Goal: Communication & Community: Answer question/provide support

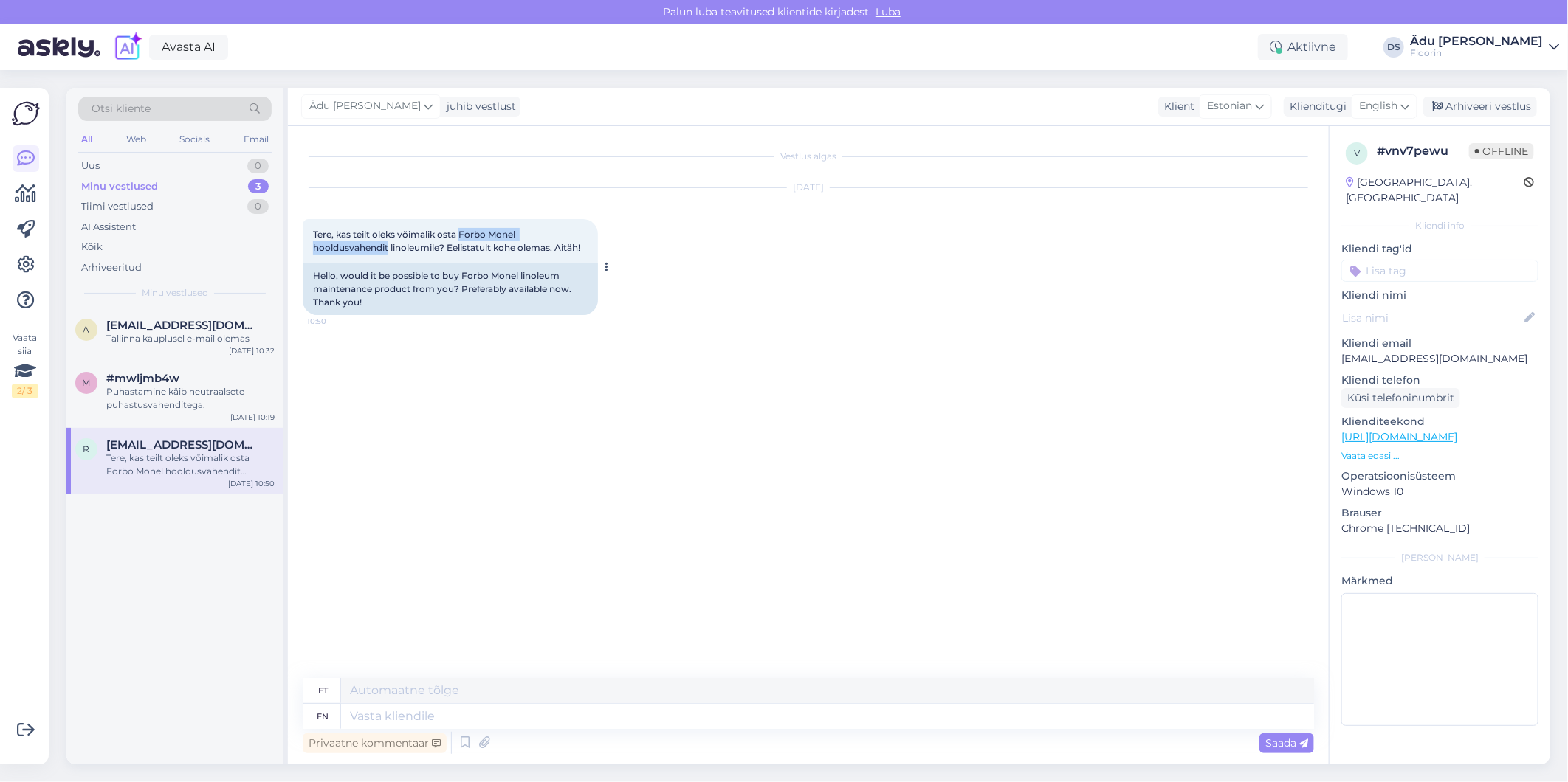
drag, startPoint x: 462, startPoint y: 232, endPoint x: 389, endPoint y: 250, distance: 75.2
click at [389, 250] on span "Tere, kas teilt oleks võimalik osta Forbo Monel hooldusvahendit linoleumile? Ee…" at bounding box center [446, 241] width 267 height 25
copy span "Forbo Monel hooldusvahendit"
click at [681, 398] on div "Vestlus algas [DATE] Tere, kas teilt oleks võimalik osta Forbo Monel hooldusvah…" at bounding box center [815, 403] width 1025 height 524
click at [1399, 112] on div "English" at bounding box center [1383, 106] width 67 height 24
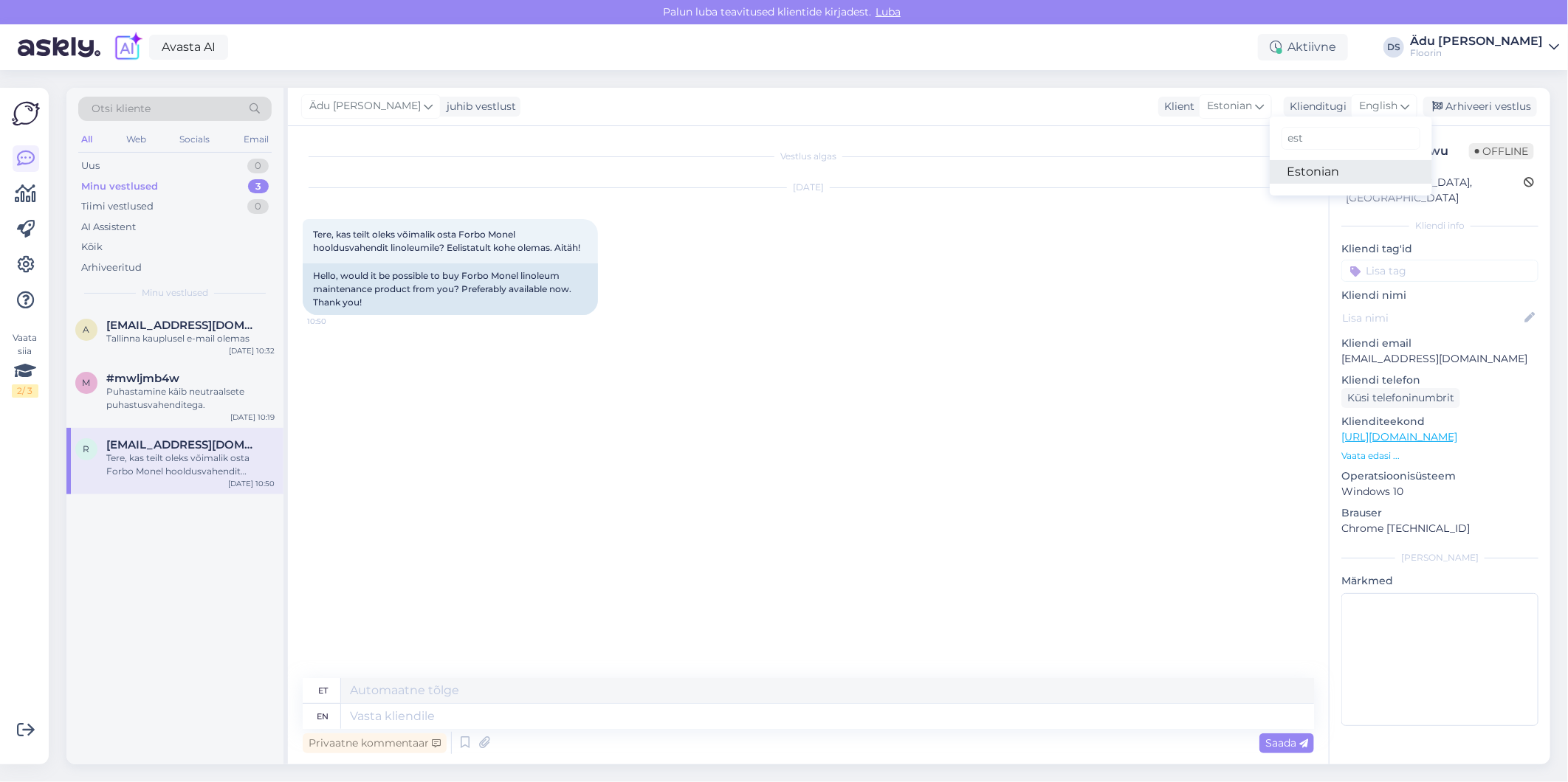
click at [1331, 172] on link "Estonian" at bounding box center [1351, 172] width 162 height 24
click at [448, 716] on textarea at bounding box center [808, 713] width 1011 height 31
click at [418, 713] on textarea "Tere," at bounding box center [808, 713] width 1011 height 31
click at [529, 702] on textarea "Tere," at bounding box center [808, 713] width 1011 height 31
click at [485, 701] on textarea "Tere," at bounding box center [808, 713] width 1011 height 31
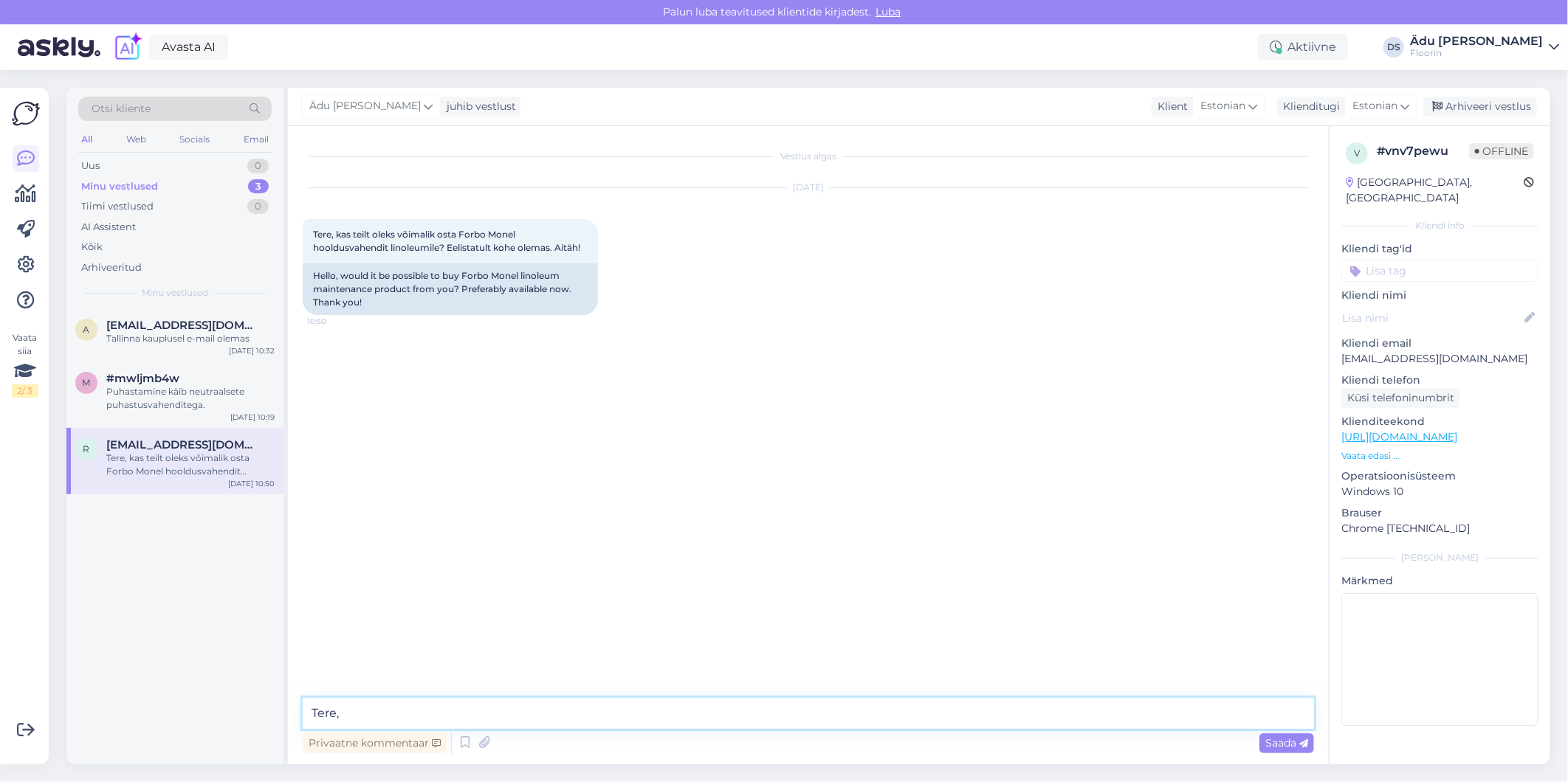
click at [372, 713] on textarea "Tere," at bounding box center [808, 713] width 1011 height 31
click at [498, 717] on textarea "Tere, meil on laos kohe olemas 818 hooldusvahend." at bounding box center [808, 713] width 1011 height 31
click at [492, 712] on textarea "Tere, meil on laos kohe olemas 818 hooldusvahend." at bounding box center [808, 713] width 1011 height 31
click at [696, 711] on textarea "Tere, meil on laos kohe olemas Monel 818 hooldusvahend." at bounding box center [808, 713] width 1011 height 31
type textarea "Tere, meil on laos kohe olemas Monel 818 hooldusvahend."
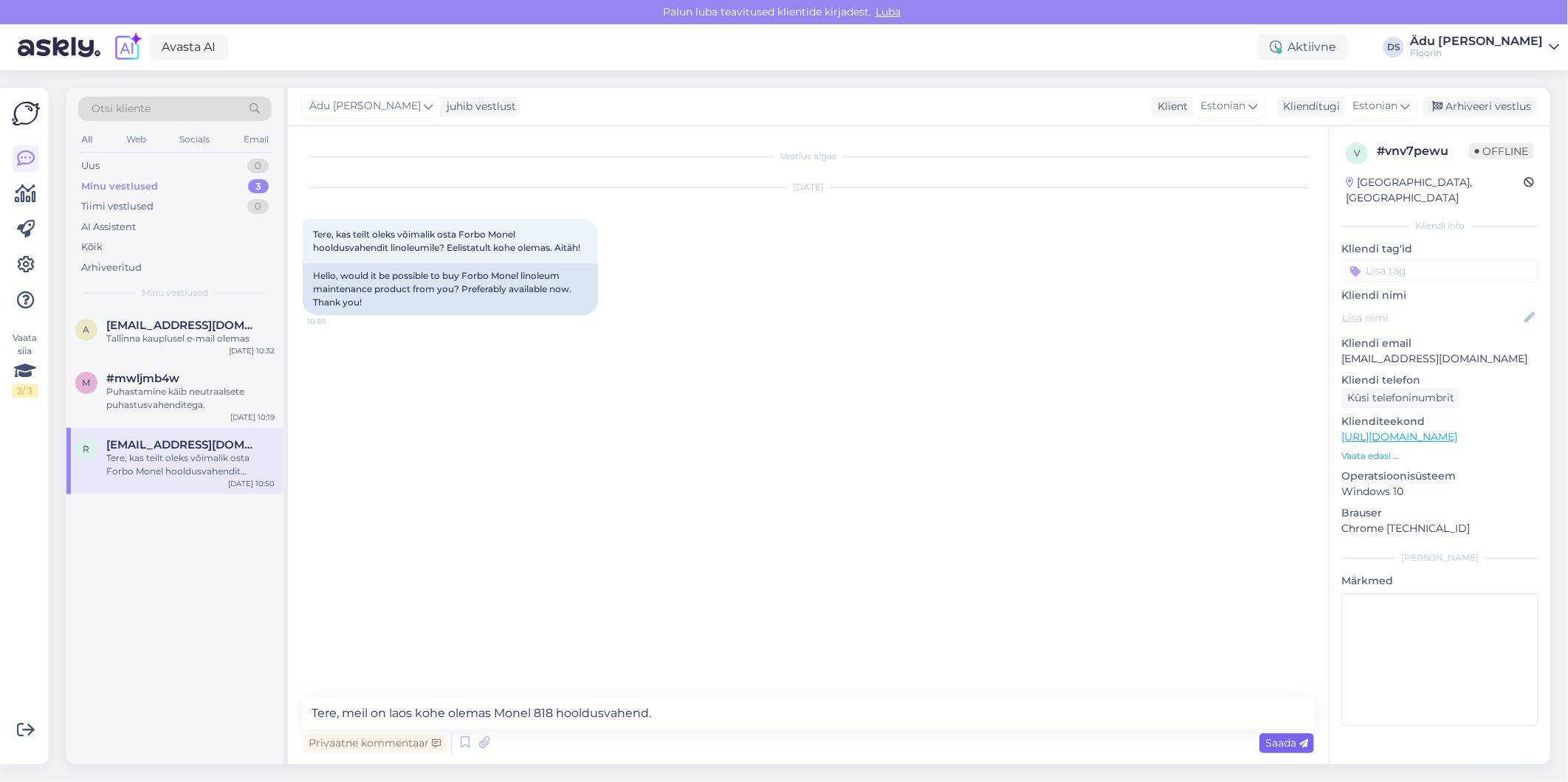
click at [1281, 746] on span "Saada" at bounding box center [1287, 742] width 43 height 13
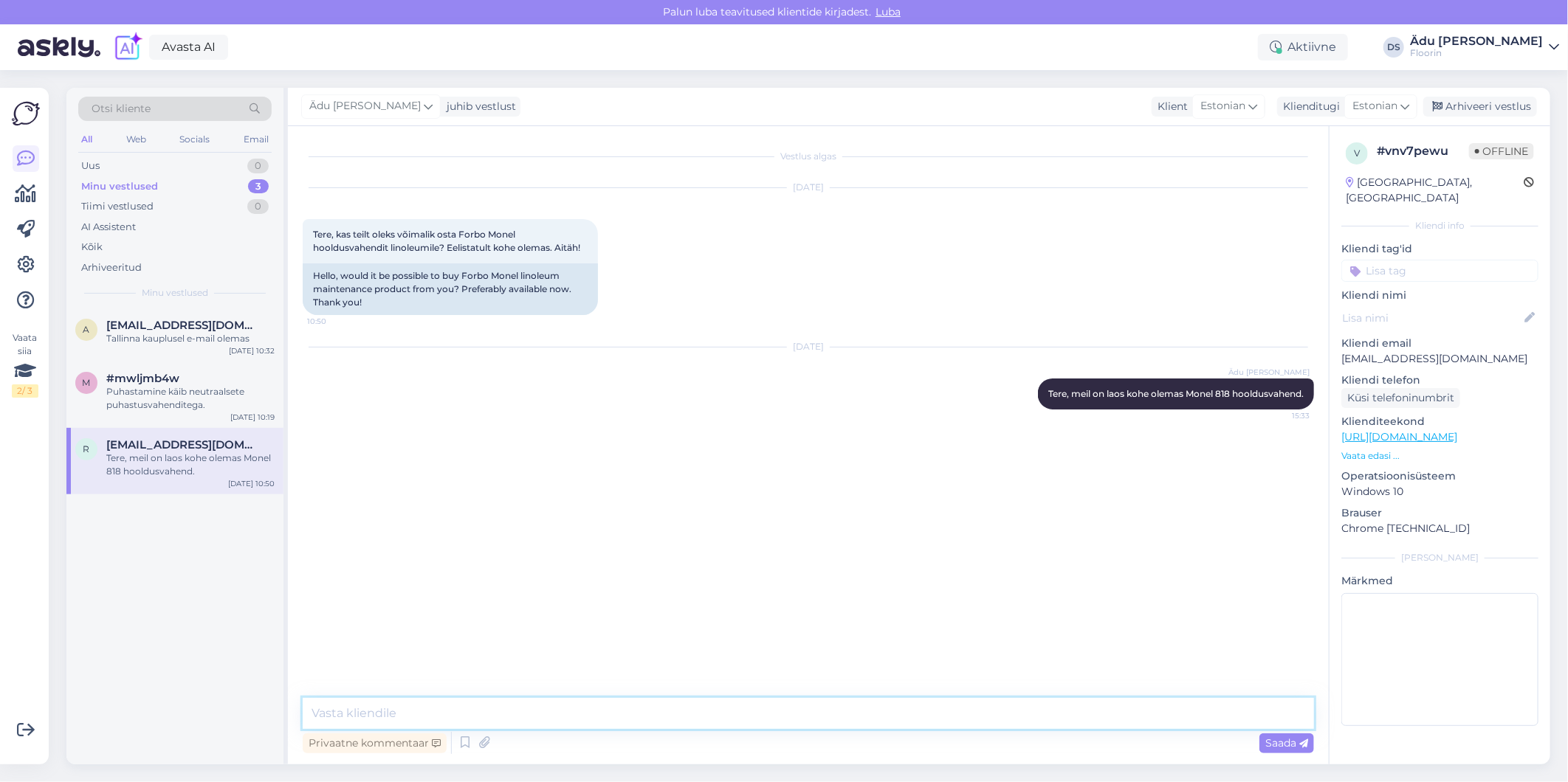
click at [591, 702] on textarea at bounding box center [808, 713] width 1011 height 31
type textarea "S"
type textarea "Tallinna salongist saab seotada, [STREET_ADDRESS]."
click at [241, 416] on div "[DATE] 10:19" at bounding box center [252, 417] width 44 height 11
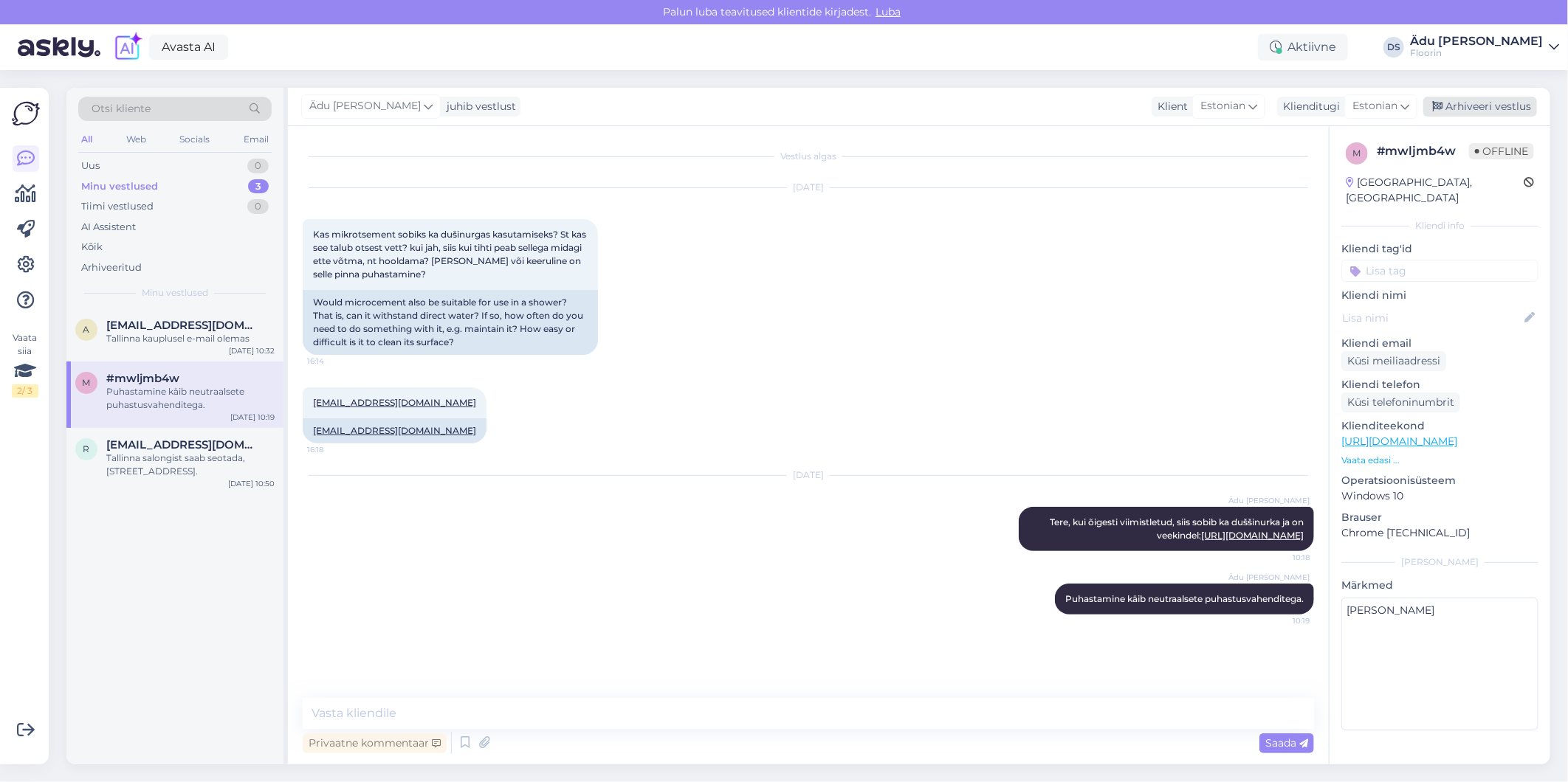
click at [1525, 100] on div "Arhiveeri vestlus" at bounding box center [1480, 106] width 113 height 20
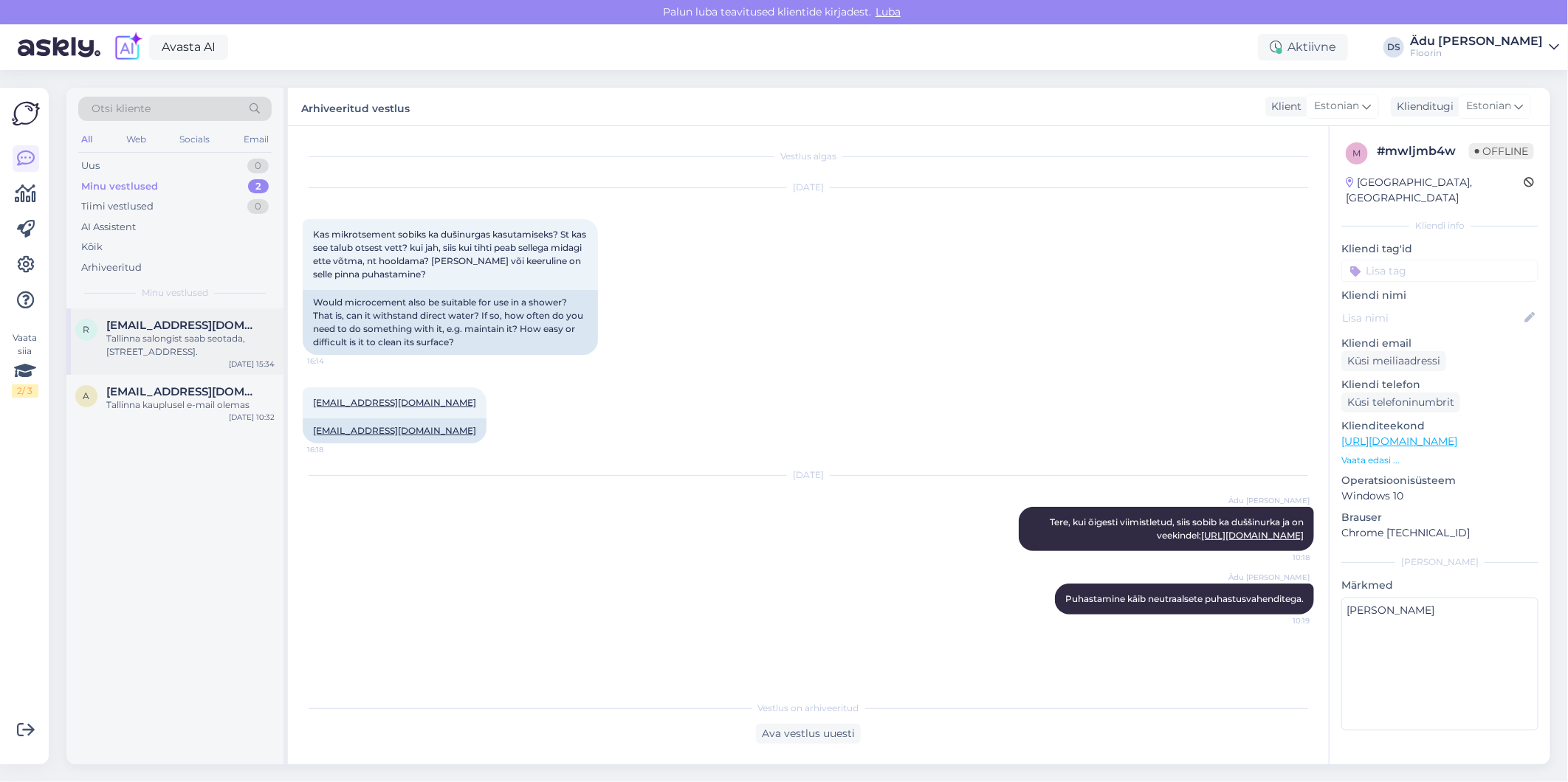
click at [170, 334] on div "Tallinna salongist saab seotada, [STREET_ADDRESS]." at bounding box center [191, 345] width 169 height 27
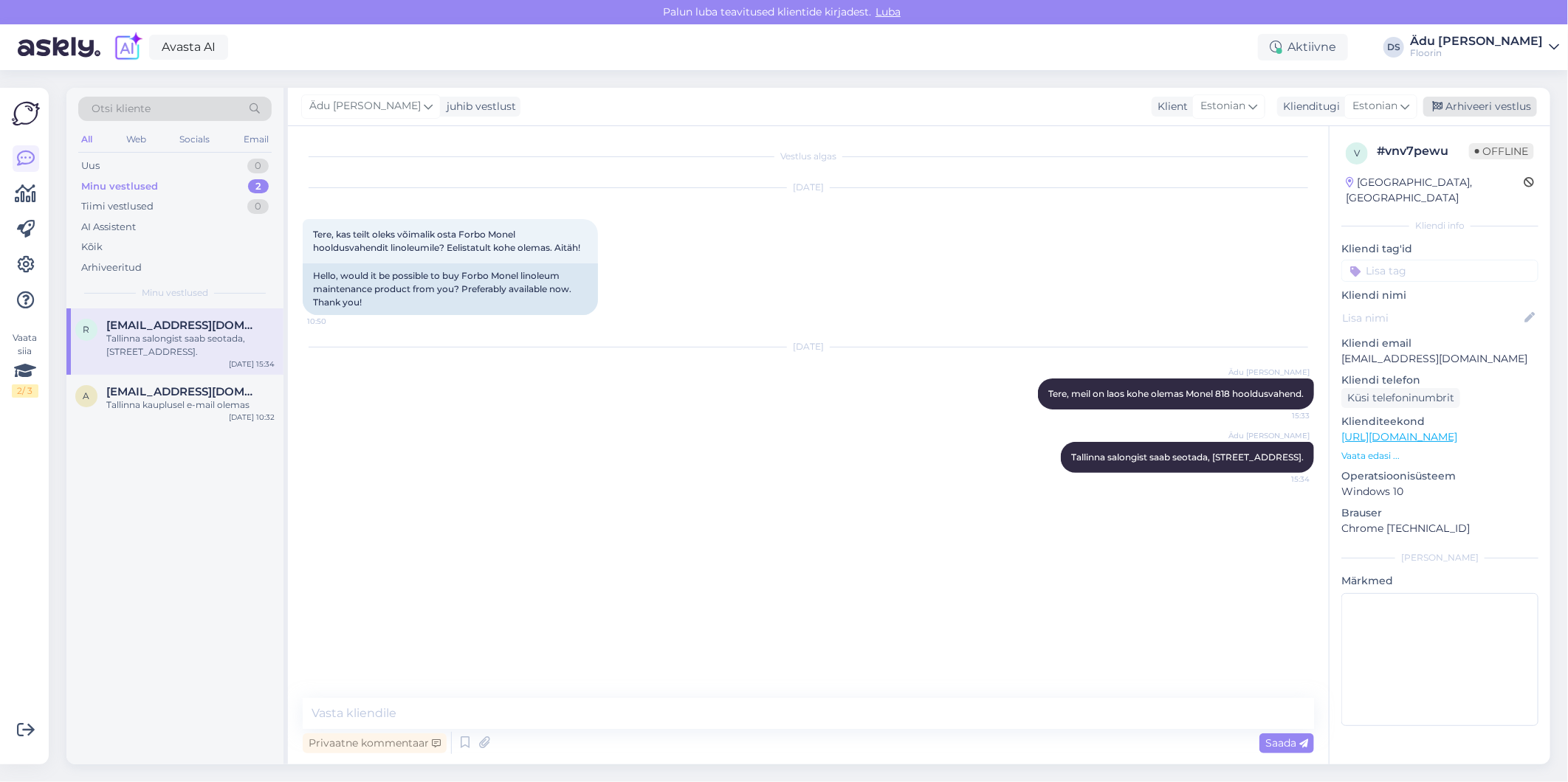
click at [1510, 104] on div "Arhiveeri vestlus" at bounding box center [1480, 106] width 113 height 20
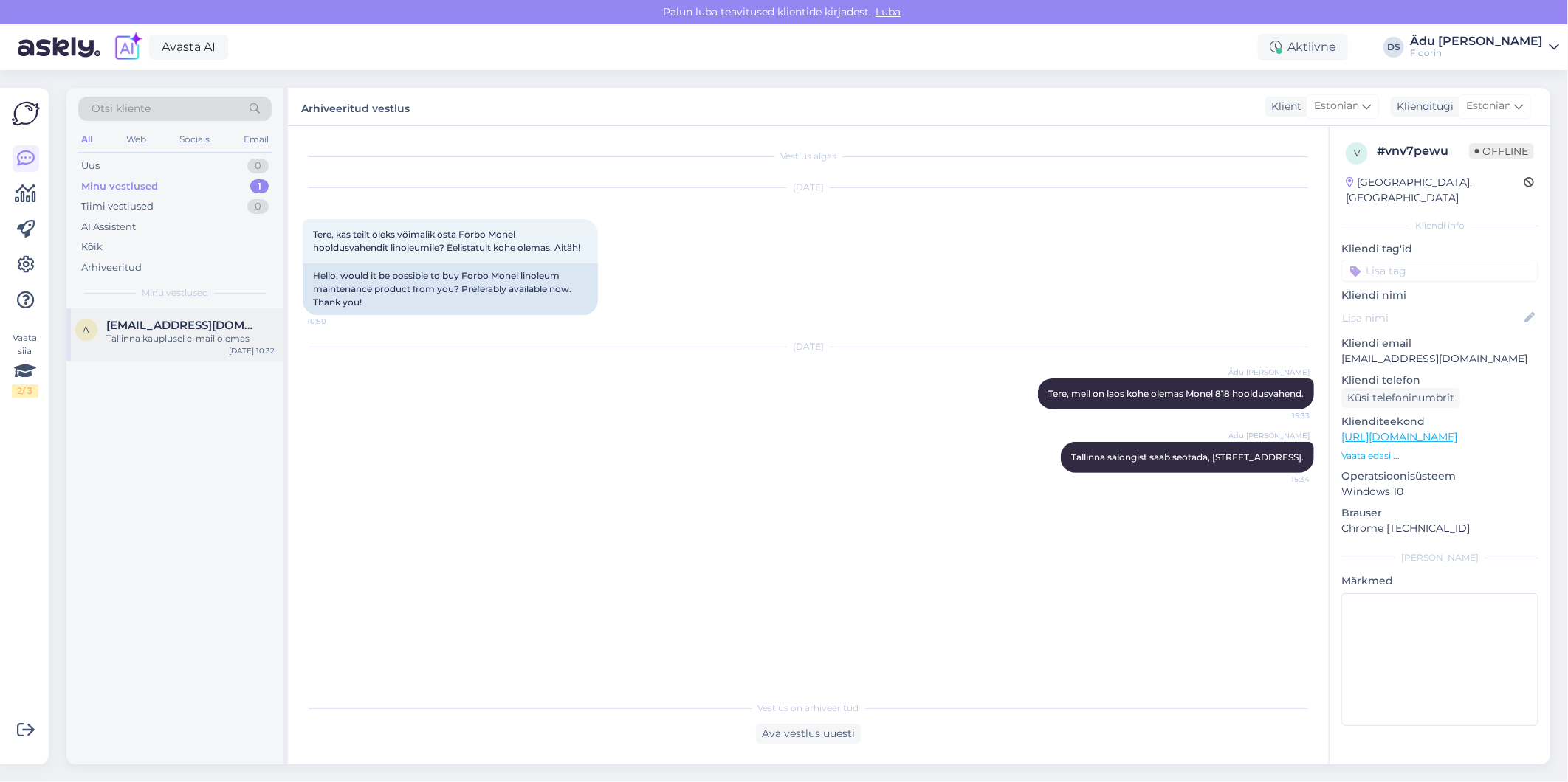
click at [175, 341] on div "Tallinna kauplusel e-mail olemas" at bounding box center [191, 338] width 169 height 13
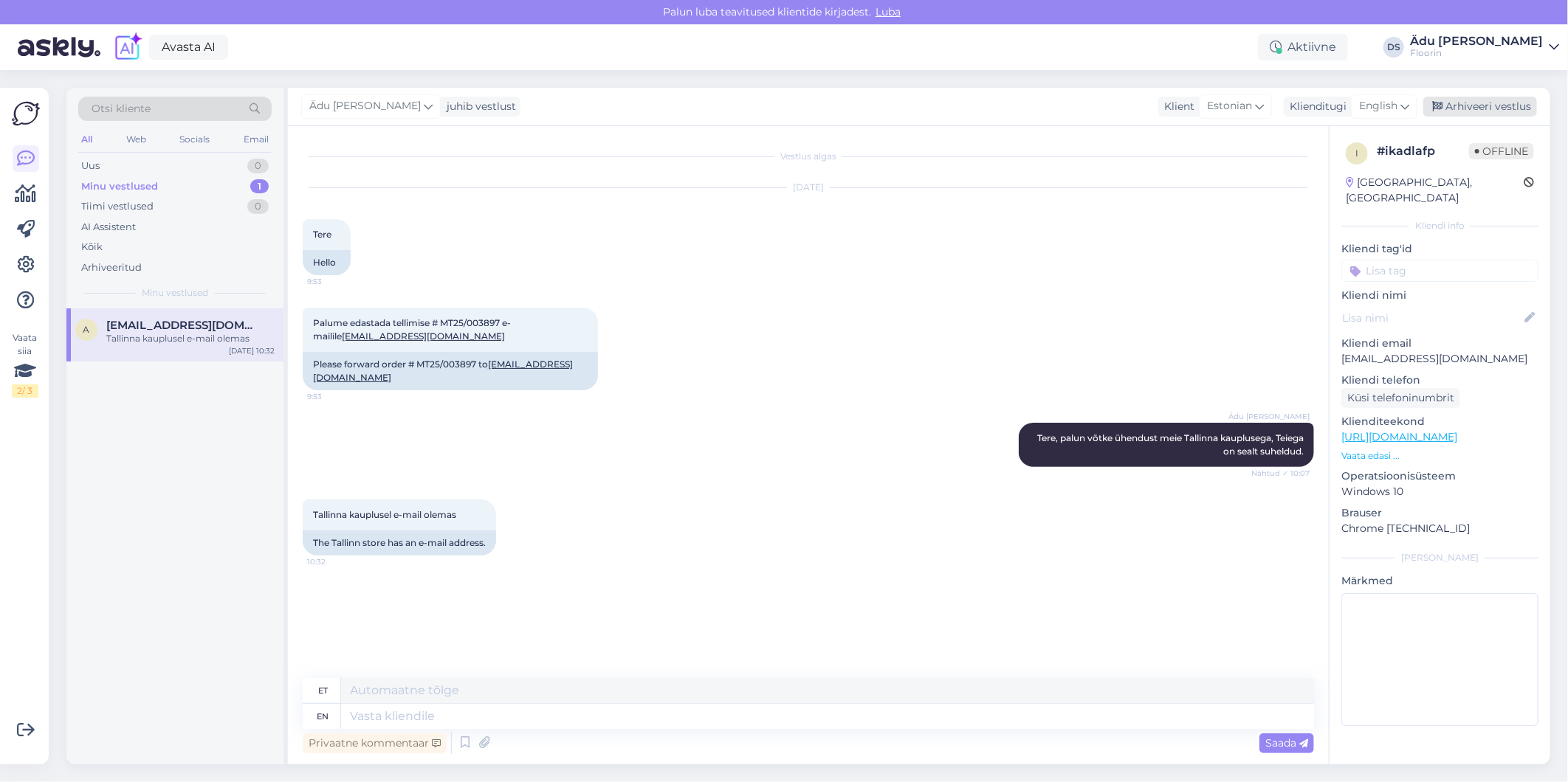
click at [1498, 112] on div "Arhiveeri vestlus" at bounding box center [1480, 106] width 113 height 20
